Goal: Task Accomplishment & Management: Use online tool/utility

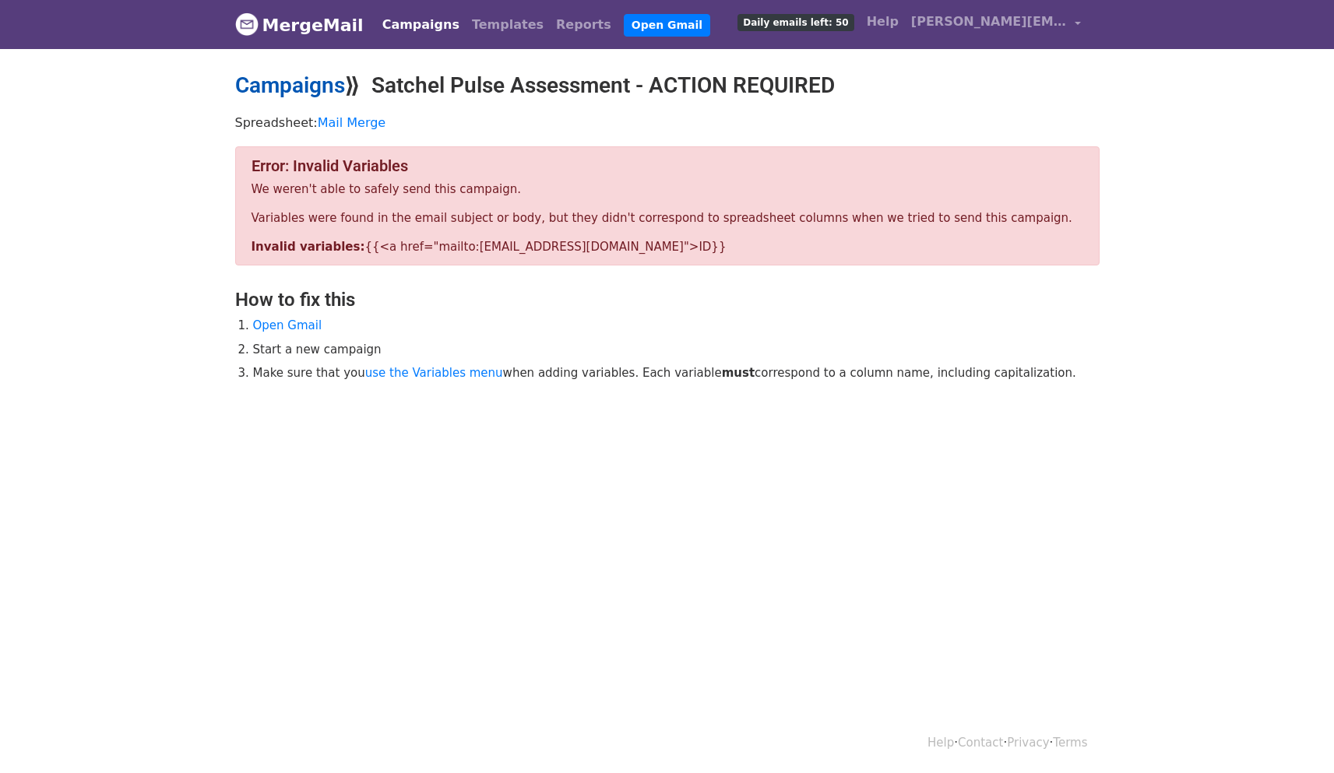
click at [311, 90] on link "Campaigns" at bounding box center [290, 85] width 110 height 26
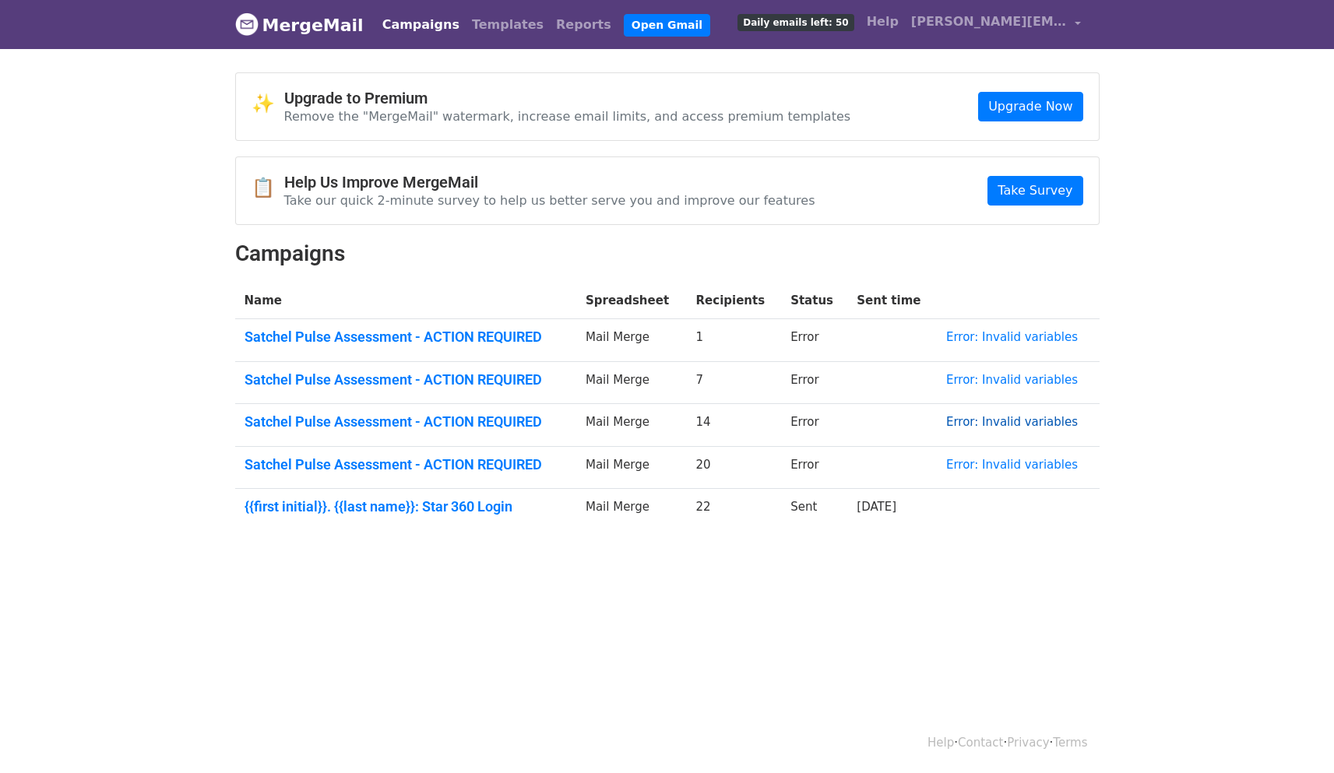
click at [1013, 420] on link "Error: Invalid variables" at bounding box center [1012, 422] width 132 height 14
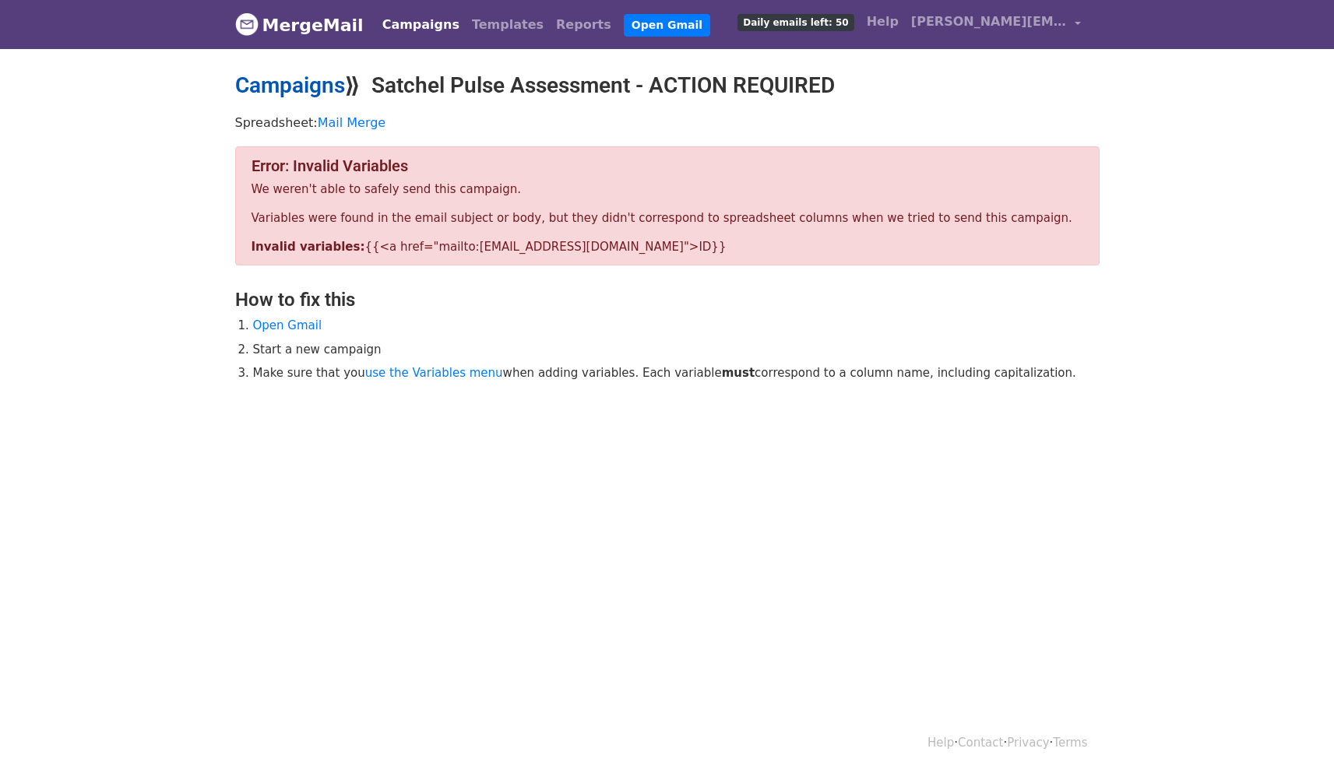
click at [293, 85] on link "Campaigns" at bounding box center [290, 85] width 110 height 26
click at [423, 374] on link "use the Variables menu" at bounding box center [434, 373] width 138 height 14
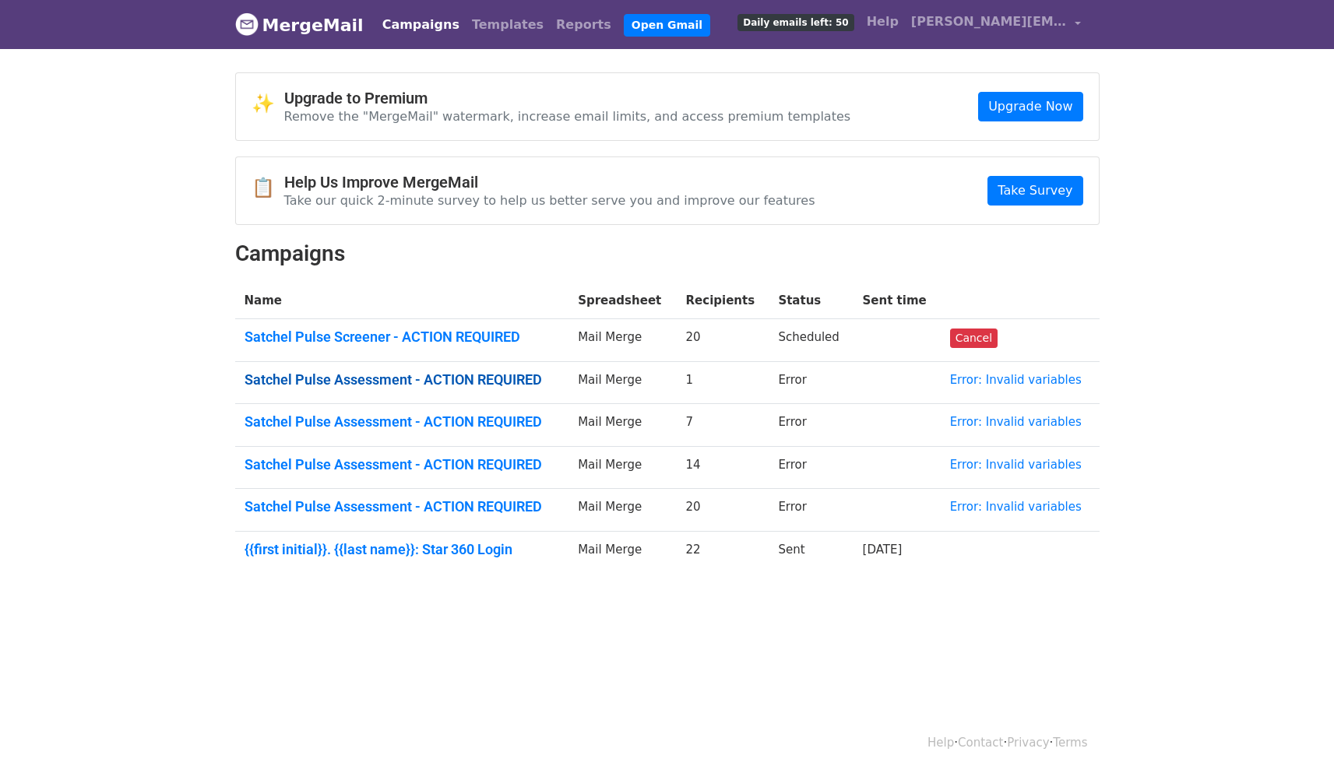
click at [367, 384] on link "Satchel Pulse Assessment - ACTION REQUIRED" at bounding box center [401, 379] width 315 height 17
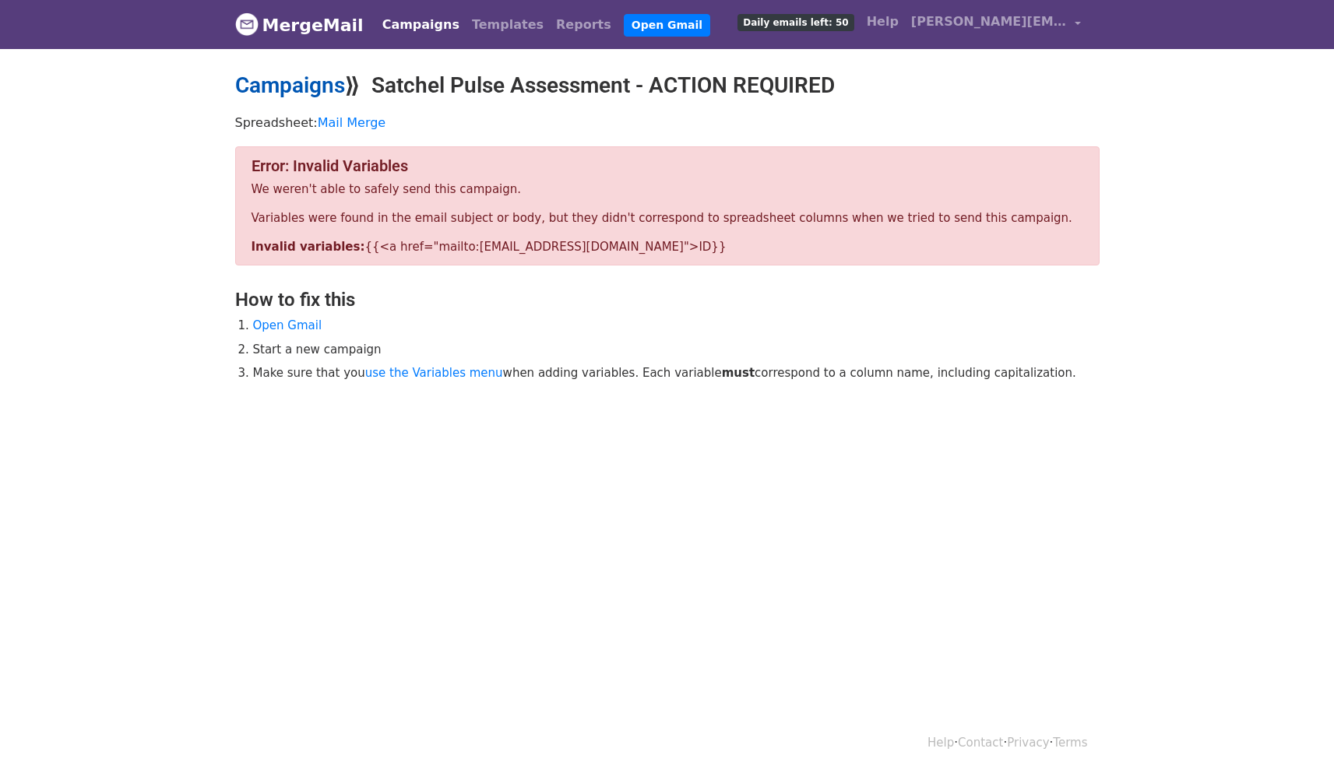
click at [294, 83] on link "Campaigns" at bounding box center [290, 85] width 110 height 26
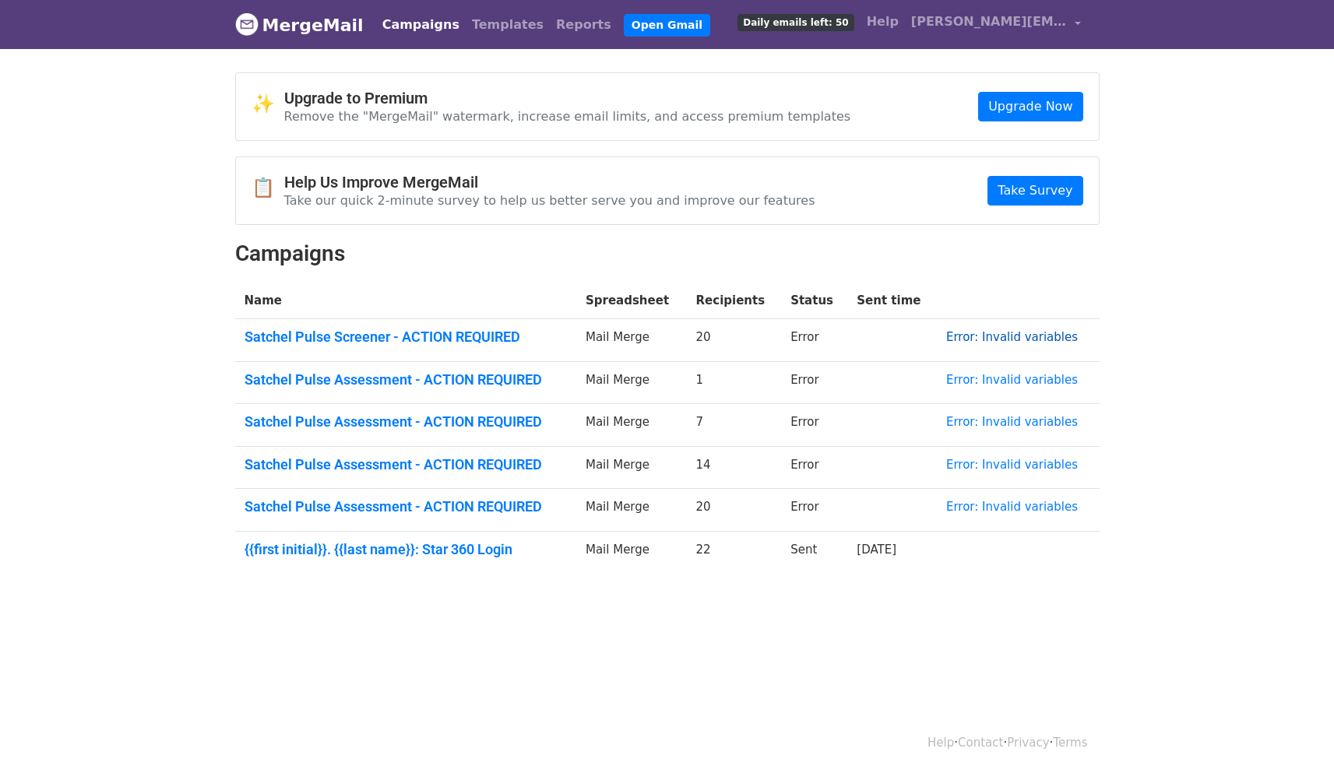
click at [1000, 334] on link "Error: Invalid variables" at bounding box center [1012, 337] width 132 height 14
